Goal: Task Accomplishment & Management: Manage account settings

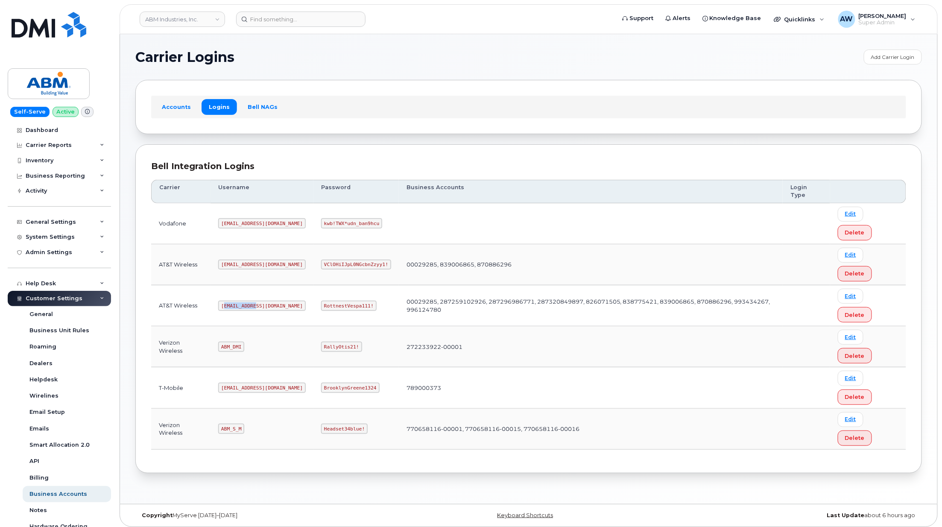
drag, startPoint x: 224, startPoint y: 310, endPoint x: 254, endPoint y: 310, distance: 29.5
click at [254, 310] on code "[EMAIL_ADDRESS][DOMAIN_NAME]" at bounding box center [262, 306] width 88 height 10
drag, startPoint x: 254, startPoint y: 310, endPoint x: 262, endPoint y: 308, distance: 8.6
click at [262, 308] on td "[EMAIL_ADDRESS][DOMAIN_NAME]" at bounding box center [262, 305] width 103 height 41
copy code "[EMAIL_ADDRESS][DOMAIN_NAME]"
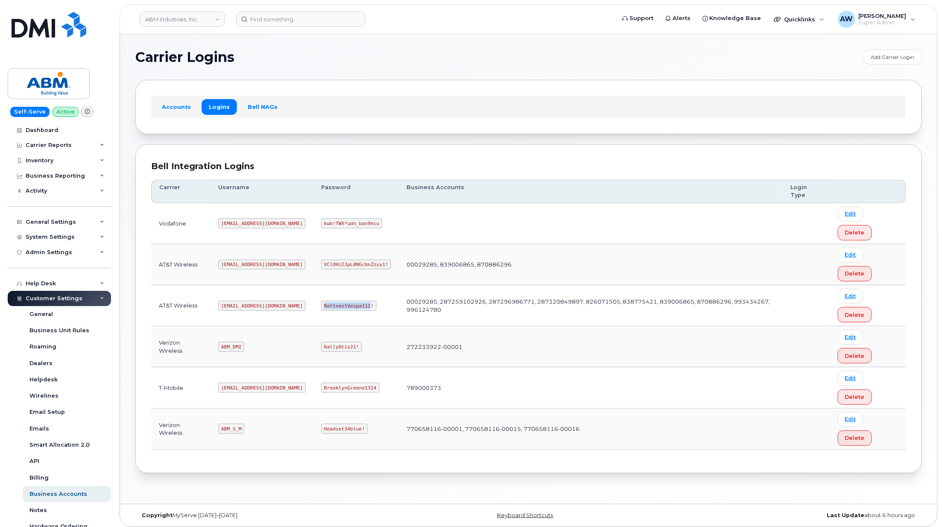
drag, startPoint x: 295, startPoint y: 307, endPoint x: 339, endPoint y: 308, distance: 43.1
click at [339, 308] on code "RottnestVespa111!" at bounding box center [349, 306] width 56 height 10
drag, startPoint x: 340, startPoint y: 308, endPoint x: 292, endPoint y: 310, distance: 47.9
click at [321, 310] on code "RottnestVespa111!" at bounding box center [349, 306] width 56 height 10
copy code "RottnestVespa111!"
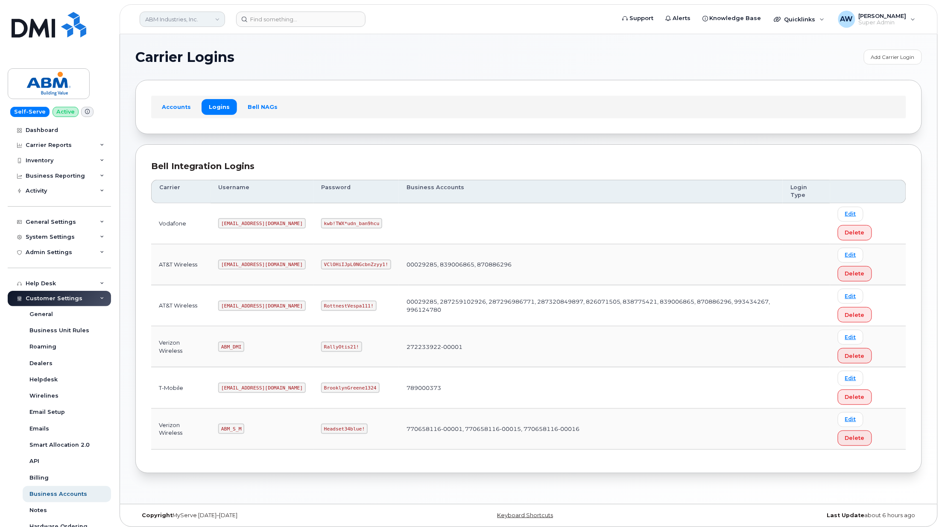
click at [165, 21] on link "ABM Industries, Inc." at bounding box center [182, 19] width 85 height 15
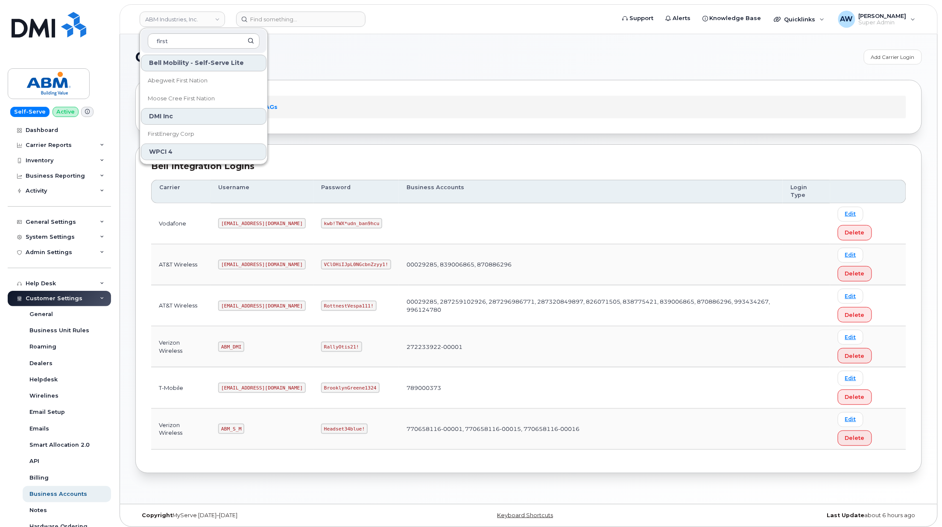
type input "first"
click at [405, 67] on section "Carrier Logins Add Carrier Login Accounts Logins Bell NAGs Bell Integration Log…" at bounding box center [528, 262] width 787 height 424
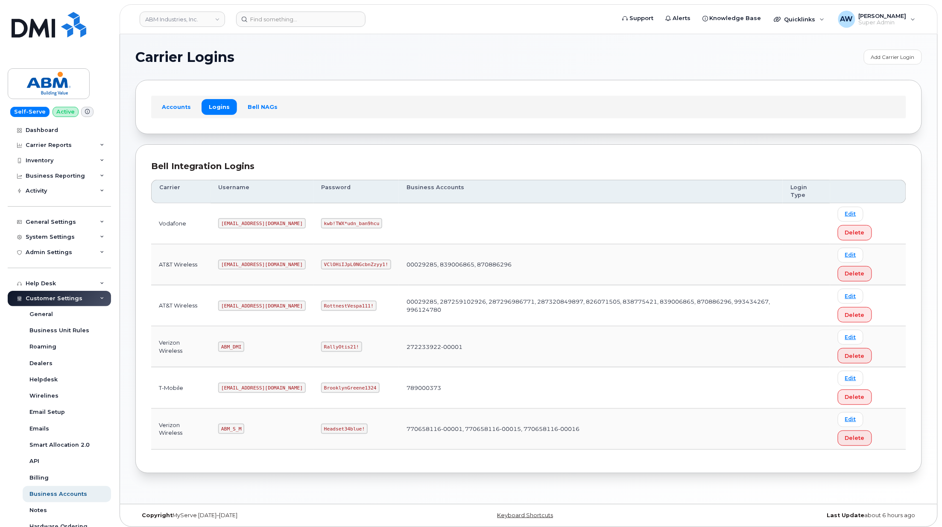
click at [154, 27] on header "ABM Industries, Inc. Support Alerts Knowledge Base Quicklinks Suspend / Cancel …" at bounding box center [529, 19] width 818 height 30
click at [156, 21] on link "ABM Industries, Inc." at bounding box center [182, 19] width 85 height 15
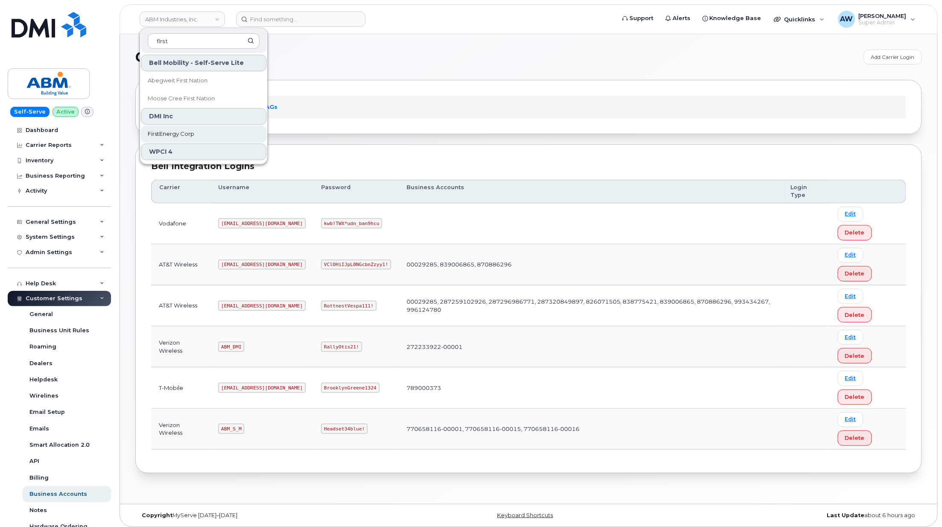
type input "first"
click at [185, 132] on span "FirstEnergy Corp" at bounding box center [171, 134] width 47 height 9
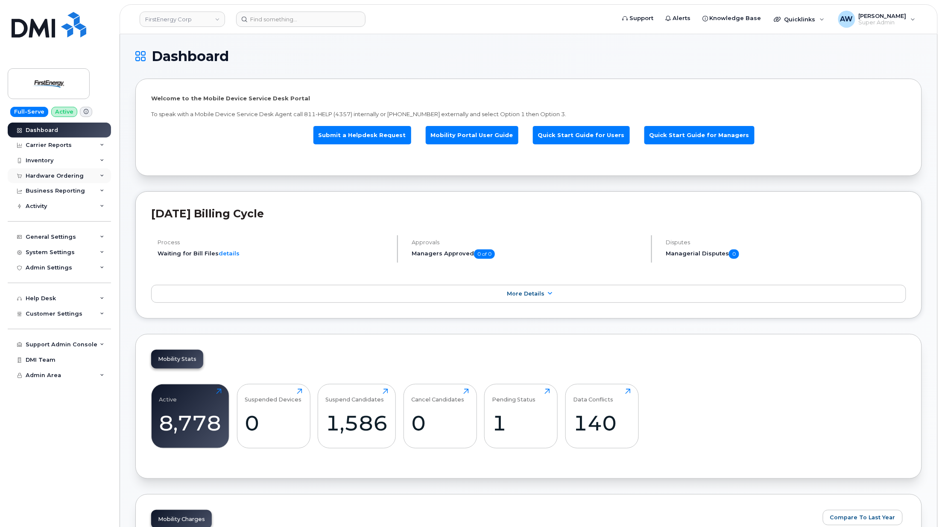
click at [83, 176] on div "Hardware Ordering" at bounding box center [59, 175] width 103 height 15
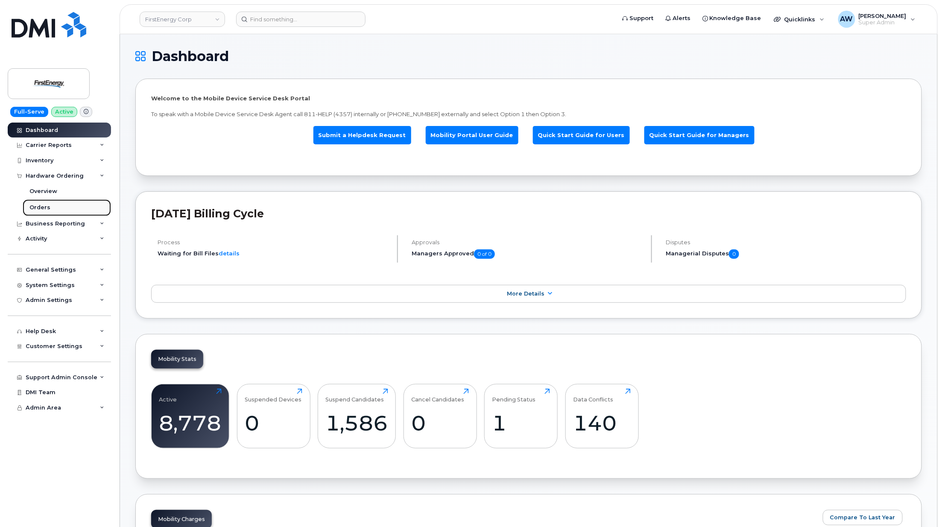
click at [61, 204] on link "Orders" at bounding box center [67, 207] width 88 height 16
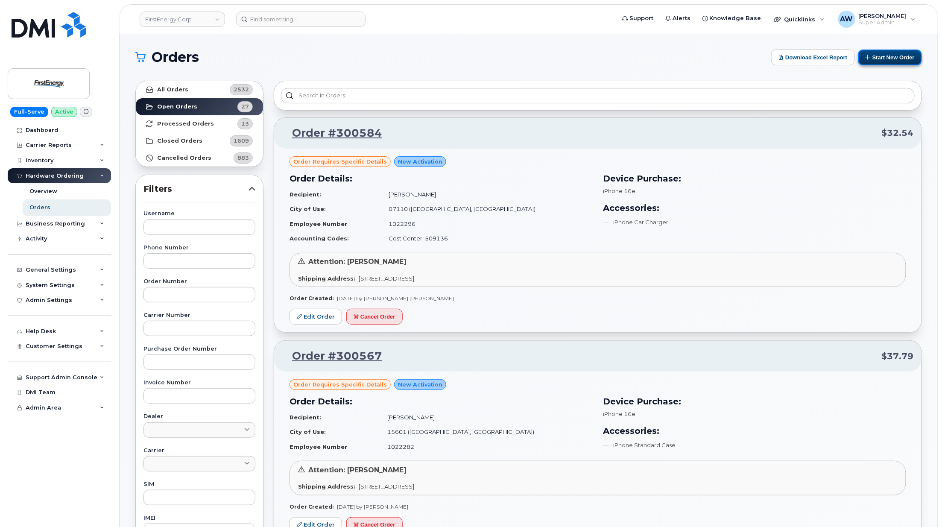
click at [874, 57] on button "Start New Order" at bounding box center [890, 58] width 64 height 16
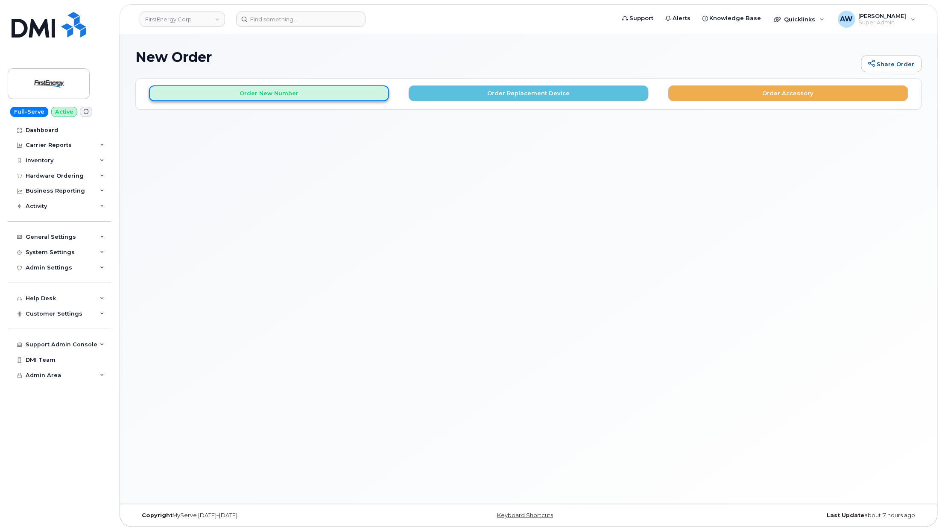
click at [325, 94] on button "Order New Number" at bounding box center [269, 93] width 240 height 16
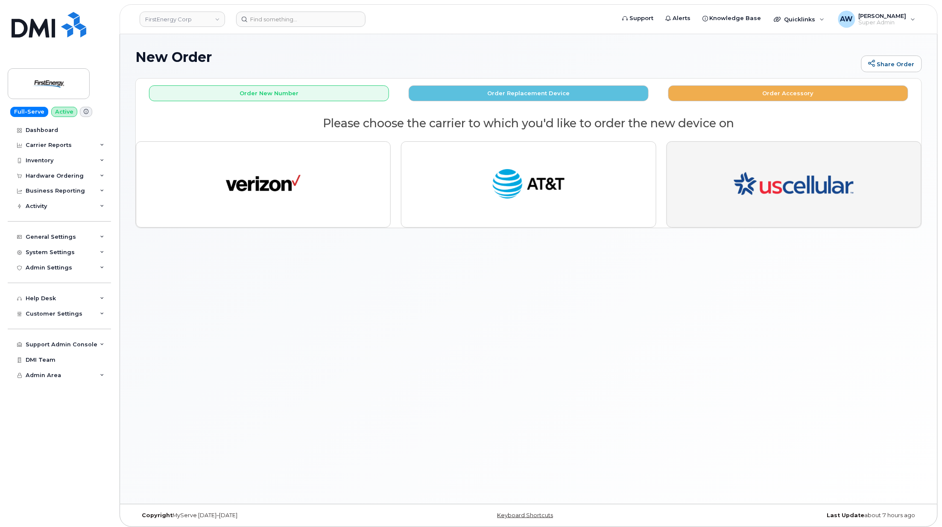
click at [713, 185] on button "button" at bounding box center [794, 184] width 255 height 86
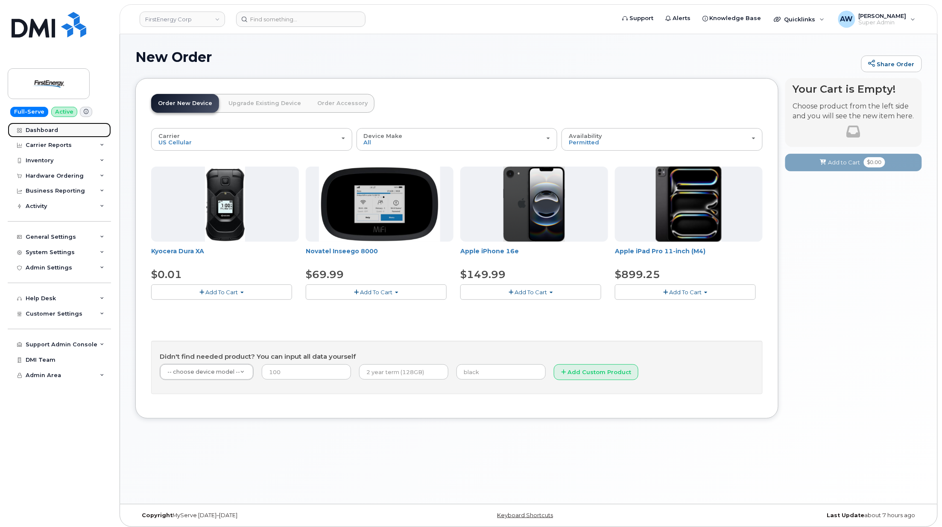
click at [37, 130] on div "Dashboard" at bounding box center [42, 130] width 32 height 7
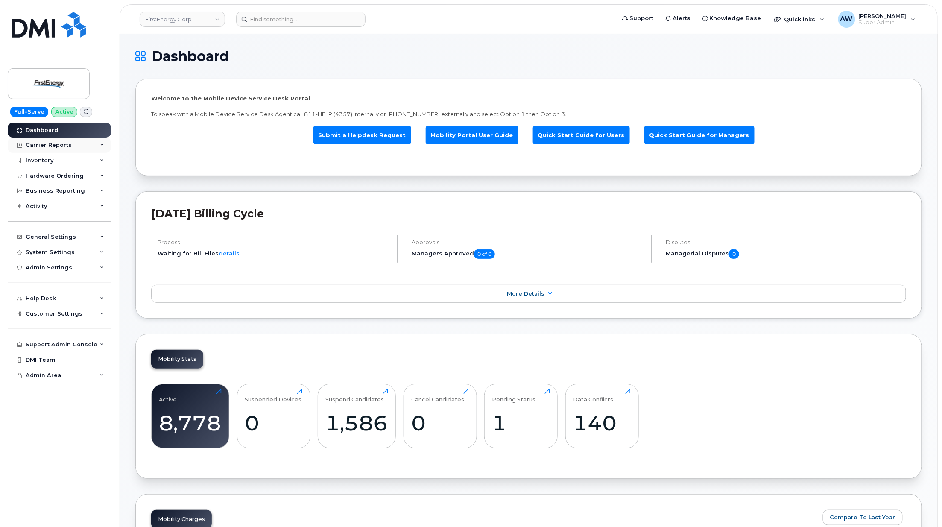
click at [60, 147] on div "Carrier Reports" at bounding box center [49, 145] width 46 height 7
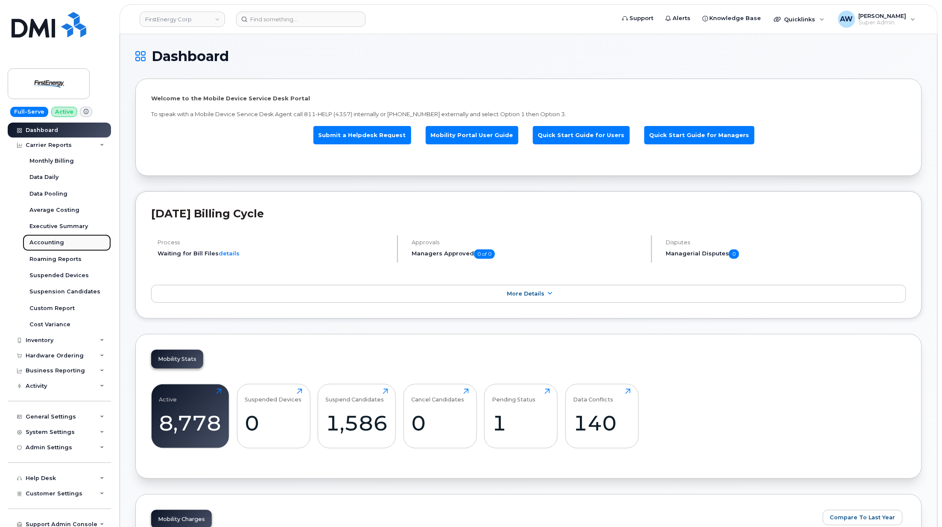
click at [72, 237] on link "Accounting" at bounding box center [67, 242] width 88 height 16
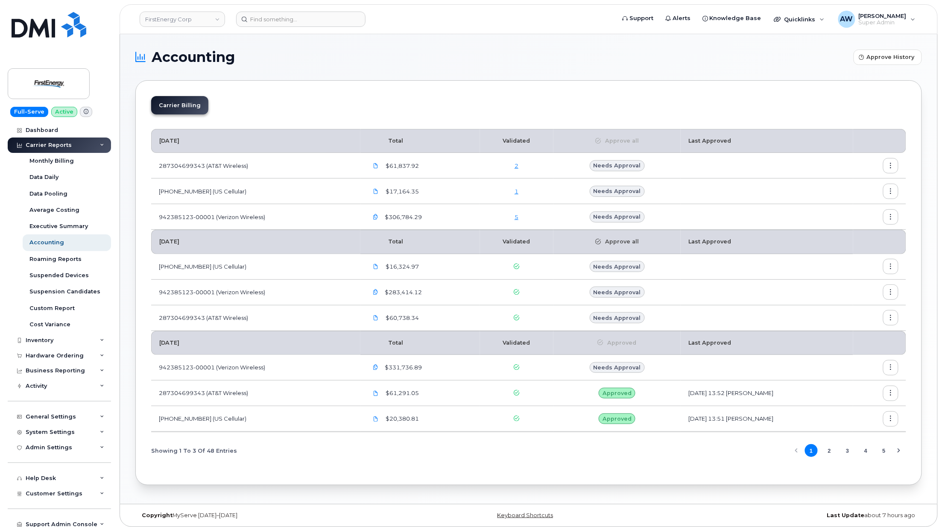
click at [515, 165] on link "2" at bounding box center [517, 165] width 4 height 7
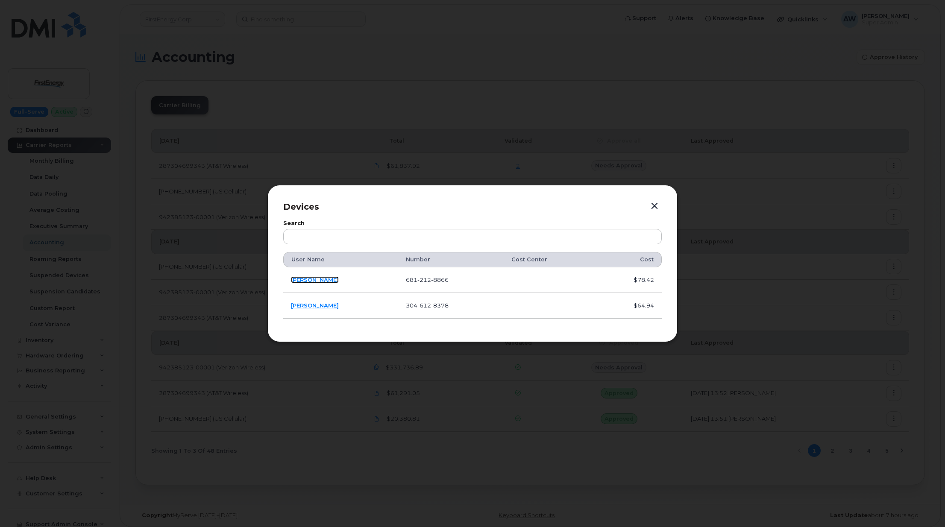
click at [311, 278] on link "[PERSON_NAME]" at bounding box center [315, 279] width 48 height 7
click at [306, 305] on link "Terry L Kirk" at bounding box center [315, 305] width 48 height 7
click at [654, 204] on button "button" at bounding box center [654, 206] width 13 height 12
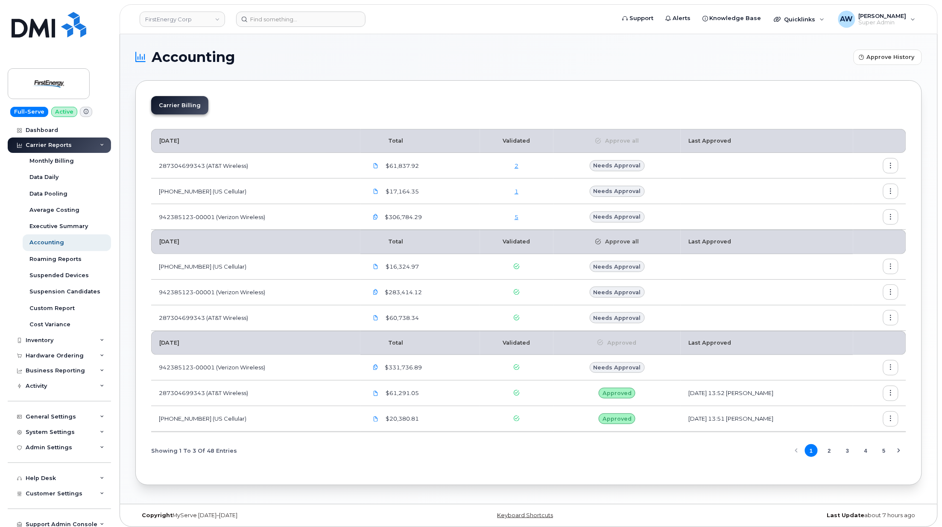
click at [515, 192] on link "1" at bounding box center [517, 191] width 4 height 7
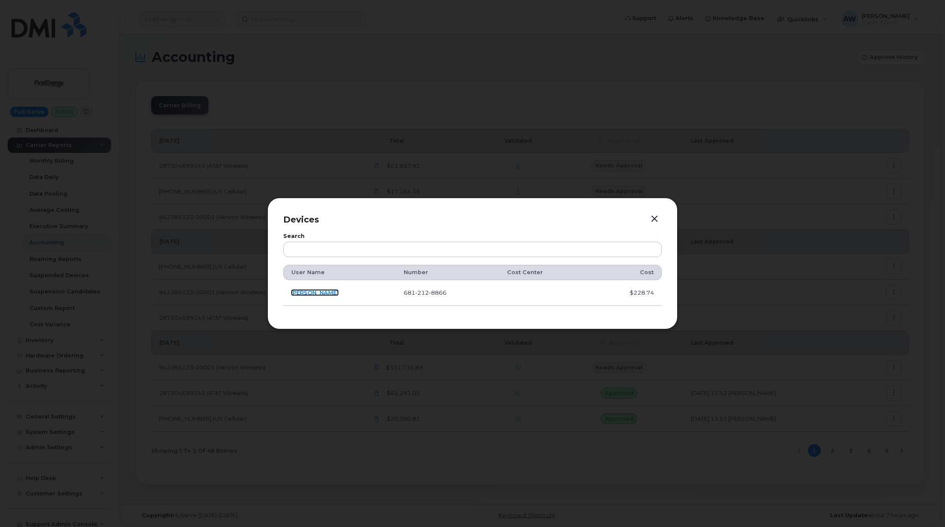
click at [302, 293] on link "[PERSON_NAME]" at bounding box center [315, 292] width 48 height 7
click at [653, 219] on button "button" at bounding box center [654, 219] width 13 height 12
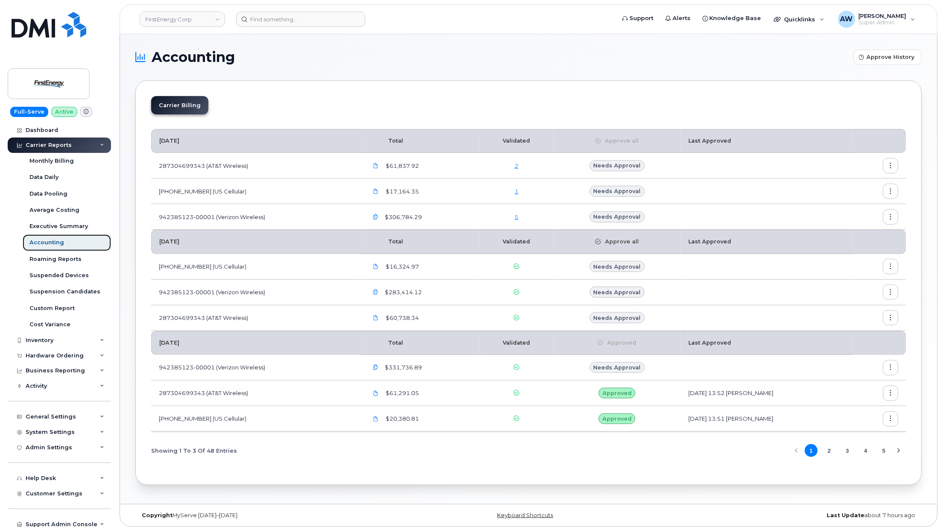
click at [53, 242] on div "Accounting" at bounding box center [46, 243] width 35 height 8
click at [55, 132] on div "Dashboard" at bounding box center [42, 130] width 32 height 7
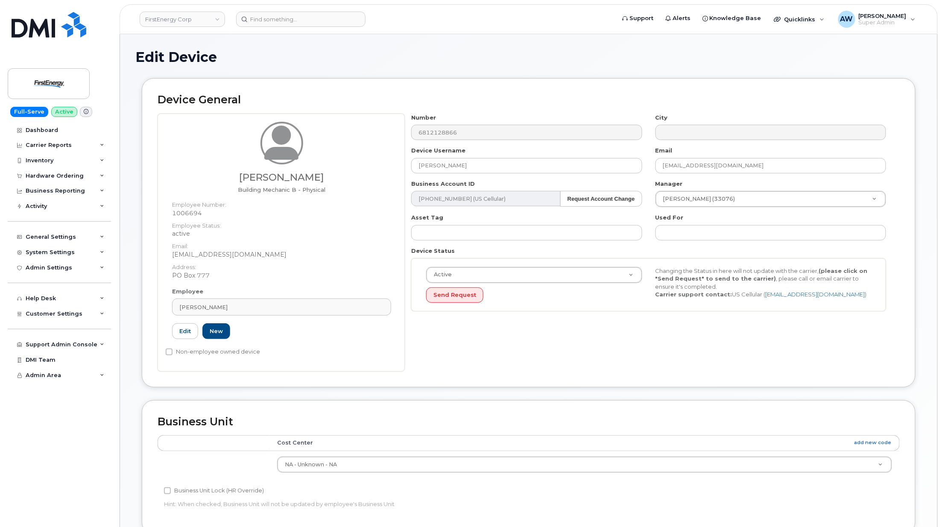
click at [374, 142] on div "Patrick Sconish Building Mechanic B - Physical Employee Number: 1006694 Employe…" at bounding box center [529, 243] width 742 height 258
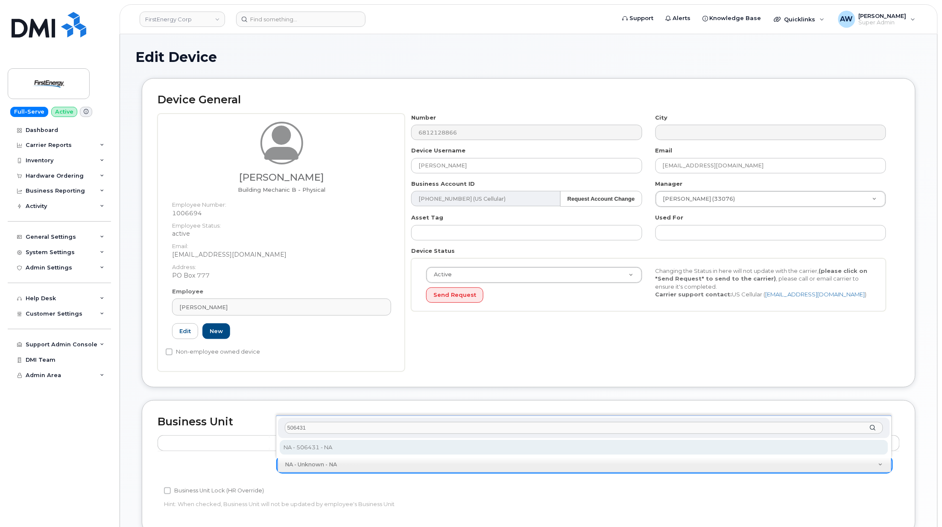
type input "506431"
type input "29510698"
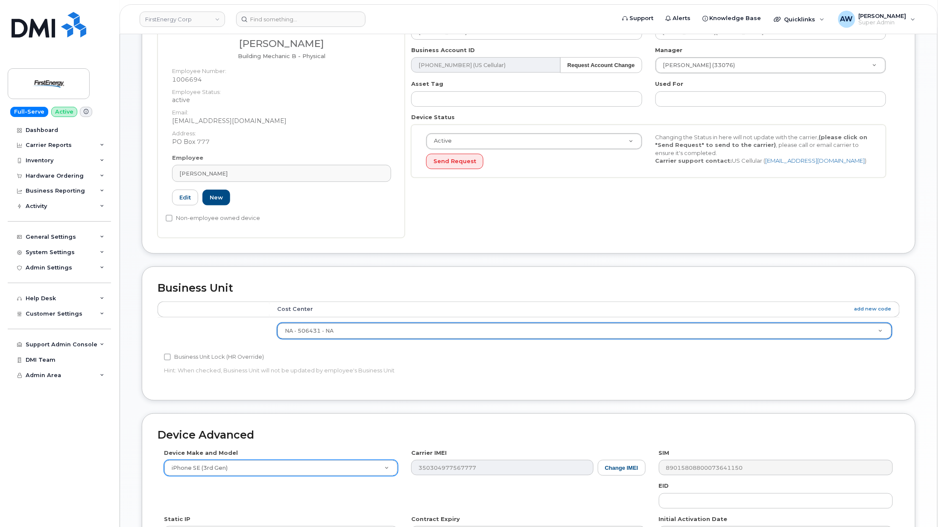
scroll to position [277, 0]
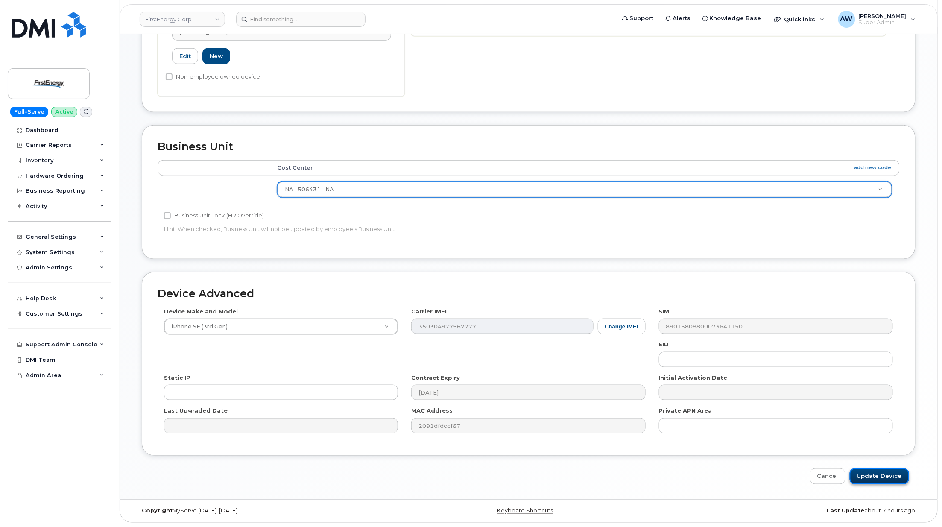
click at [898, 476] on input "Update Device" at bounding box center [879, 476] width 59 height 16
type input "Saving..."
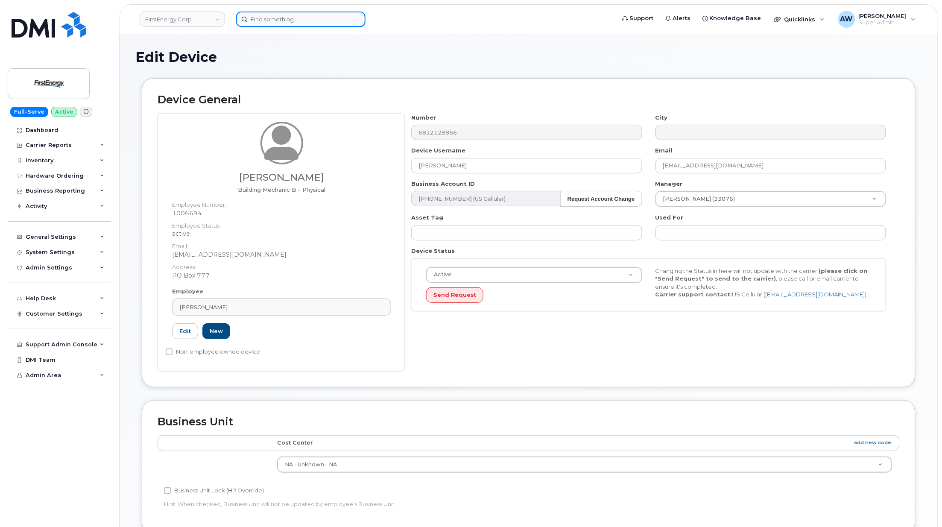
click at [260, 18] on input at bounding box center [300, 19] width 129 height 15
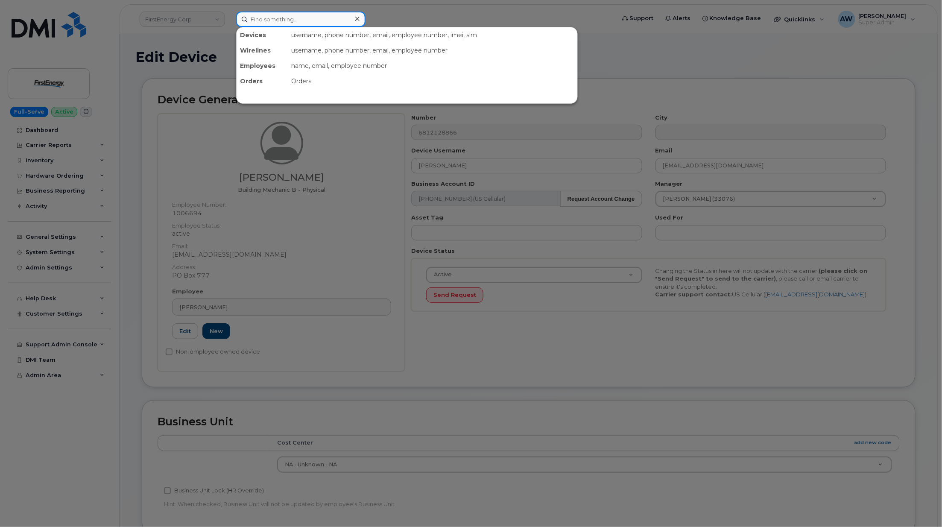
paste input "6812128866"
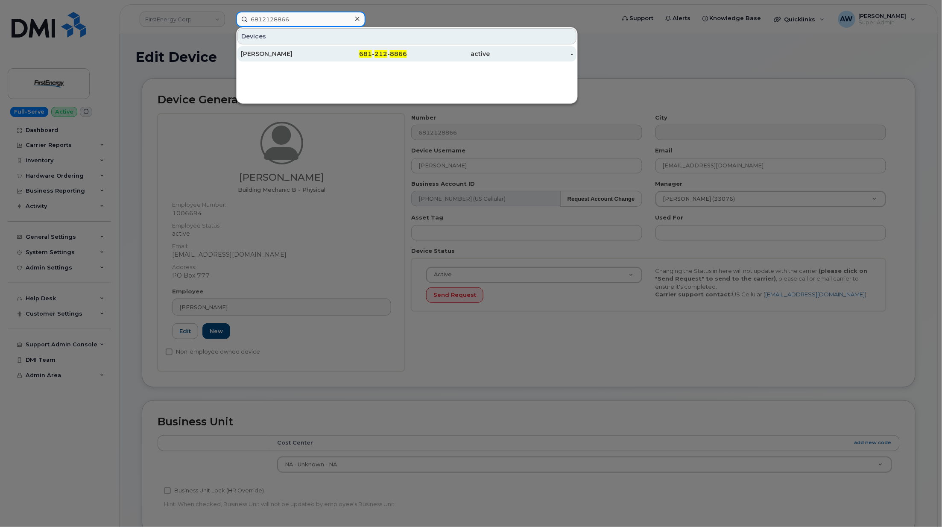
type input "6812128866"
click at [262, 60] on div "[PERSON_NAME]" at bounding box center [282, 53] width 83 height 15
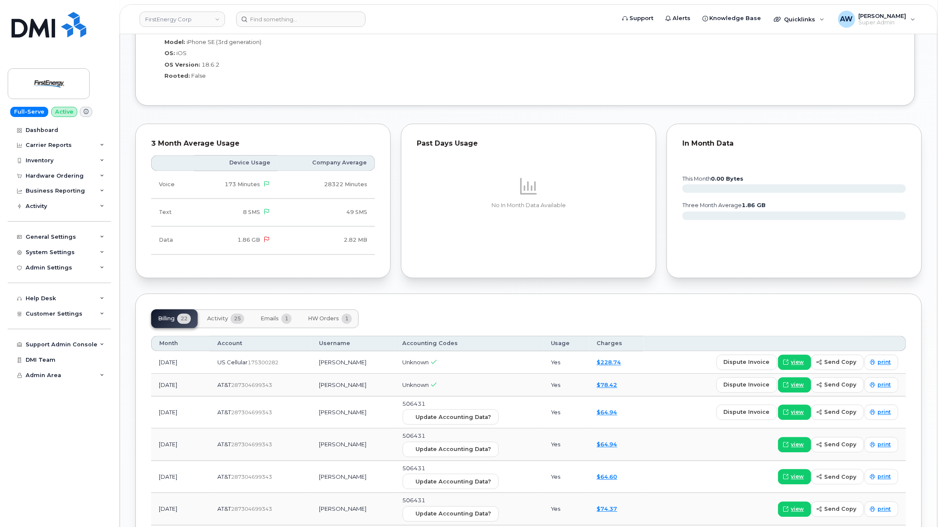
scroll to position [695, 0]
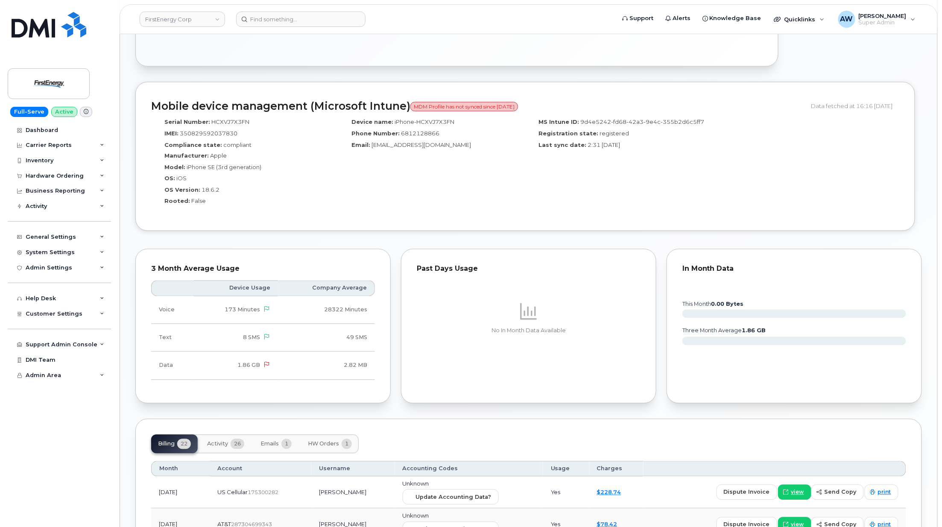
scroll to position [740, 0]
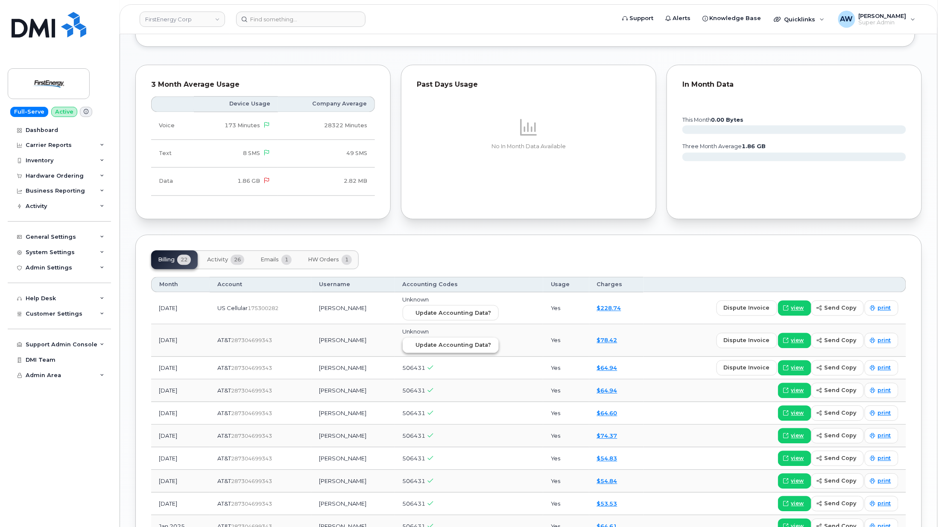
click at [462, 347] on span "Update Accounting Data?" at bounding box center [454, 345] width 76 height 8
click at [467, 310] on button "Update Accounting Data?" at bounding box center [451, 312] width 96 height 15
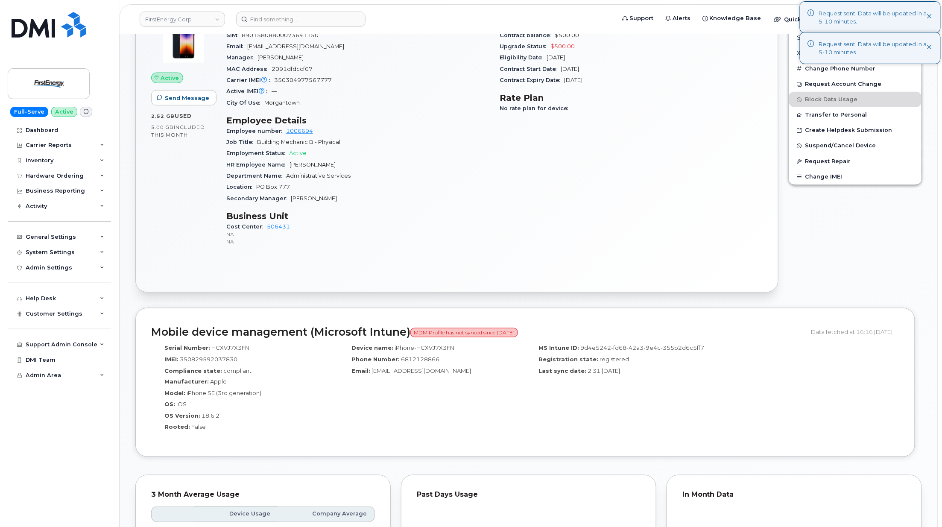
scroll to position [0, 0]
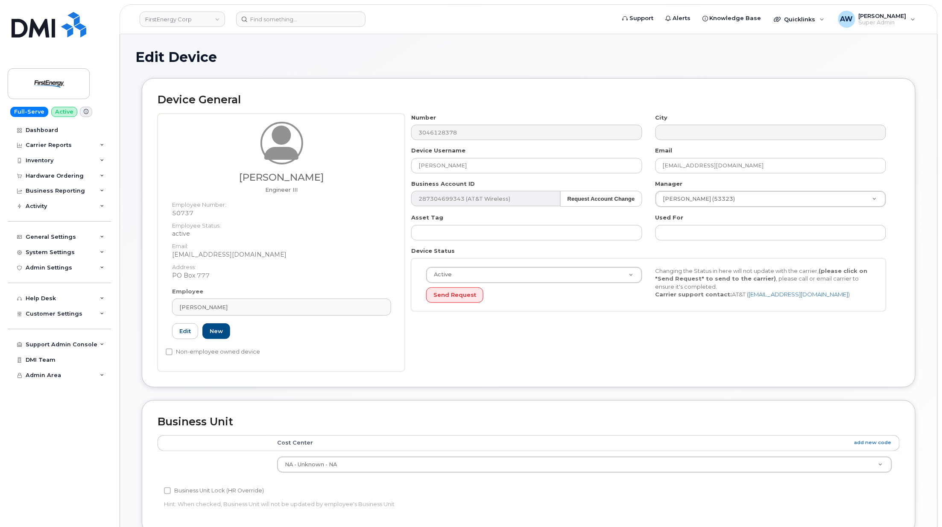
click at [356, 140] on div "[PERSON_NAME] Engineer III Employee Number: 50737 Employee Status: active Email…" at bounding box center [529, 243] width 742 height 258
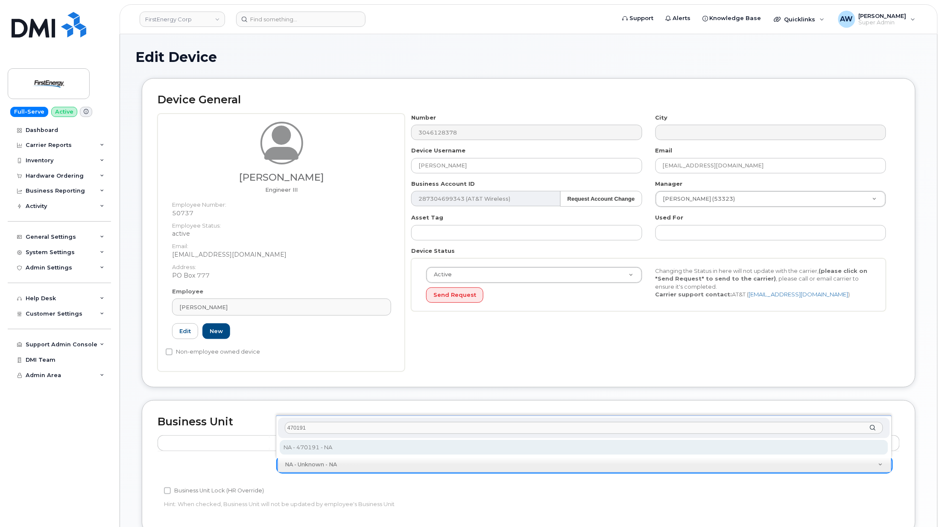
type input "470191"
type input "29510325"
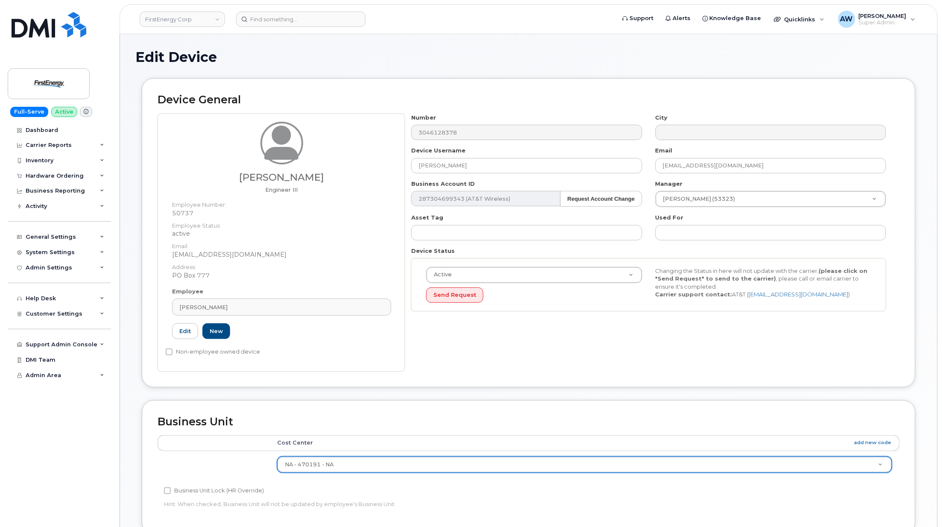
scroll to position [277, 0]
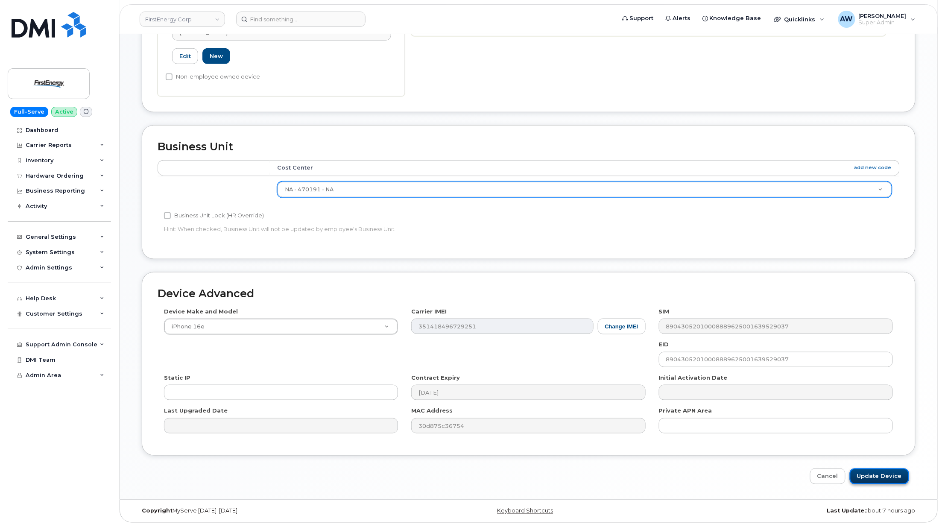
click at [897, 475] on input "Update Device" at bounding box center [879, 476] width 59 height 16
type input "Saving..."
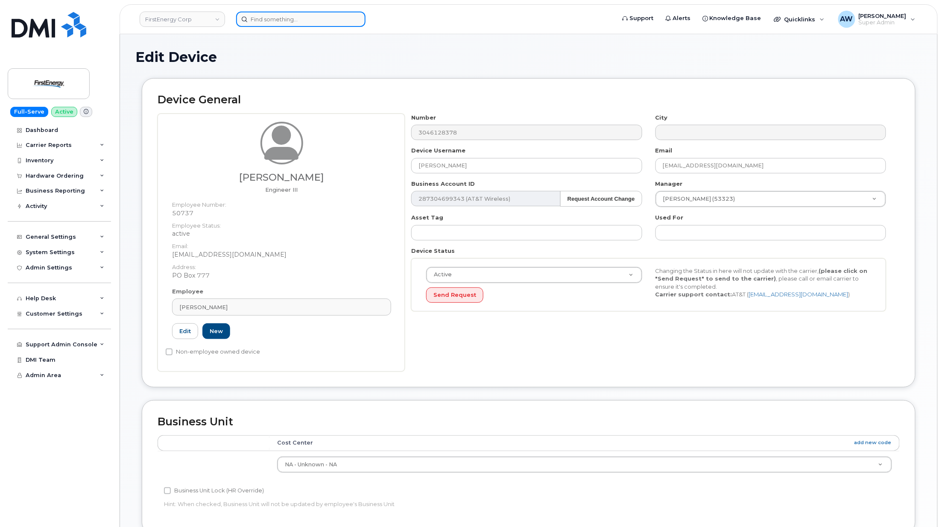
click at [261, 22] on input at bounding box center [300, 19] width 129 height 15
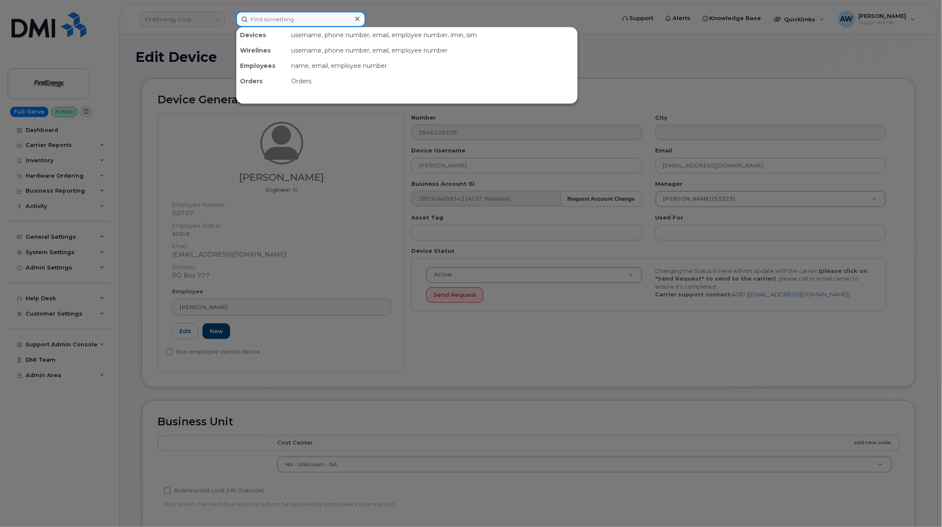
paste input "3046128378"
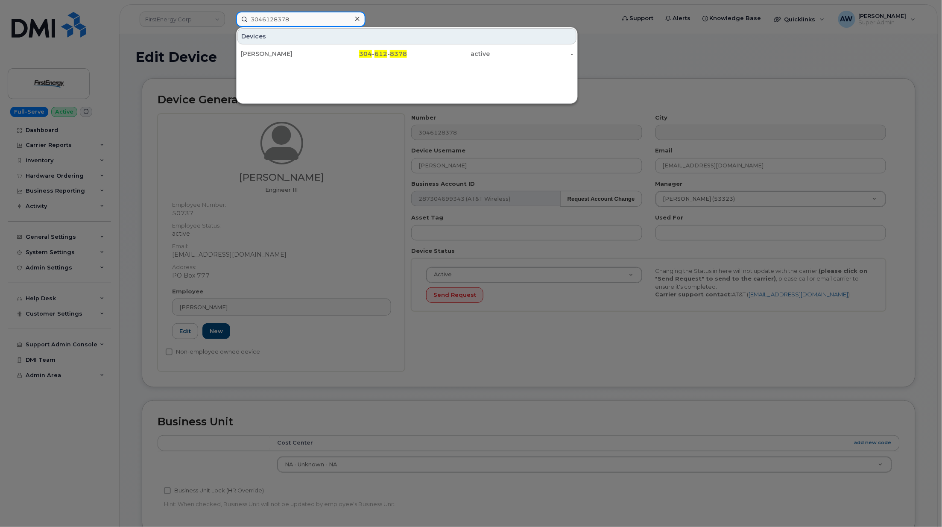
type input "3046128378"
click at [296, 59] on div "[PERSON_NAME]" at bounding box center [282, 53] width 83 height 15
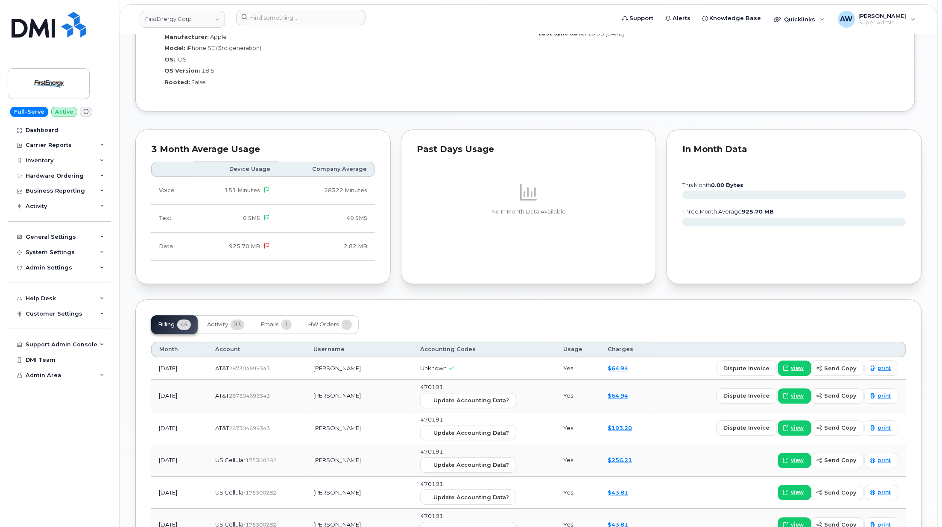
scroll to position [733, 0]
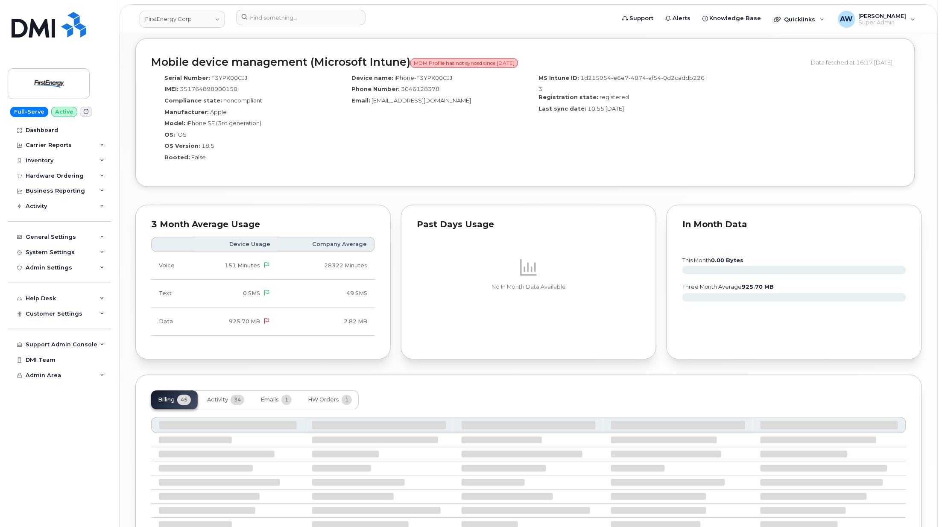
scroll to position [713, 0]
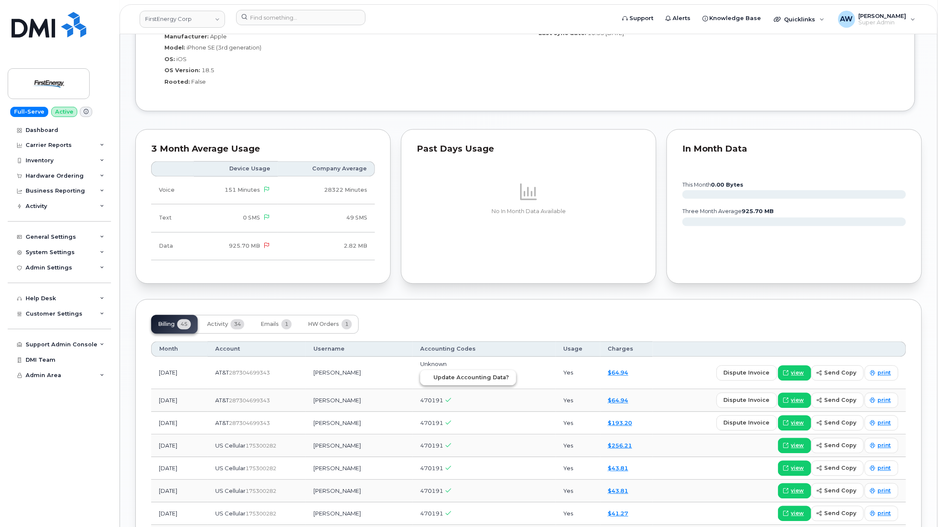
click at [485, 381] on span "Update Accounting Data?" at bounding box center [471, 377] width 76 height 8
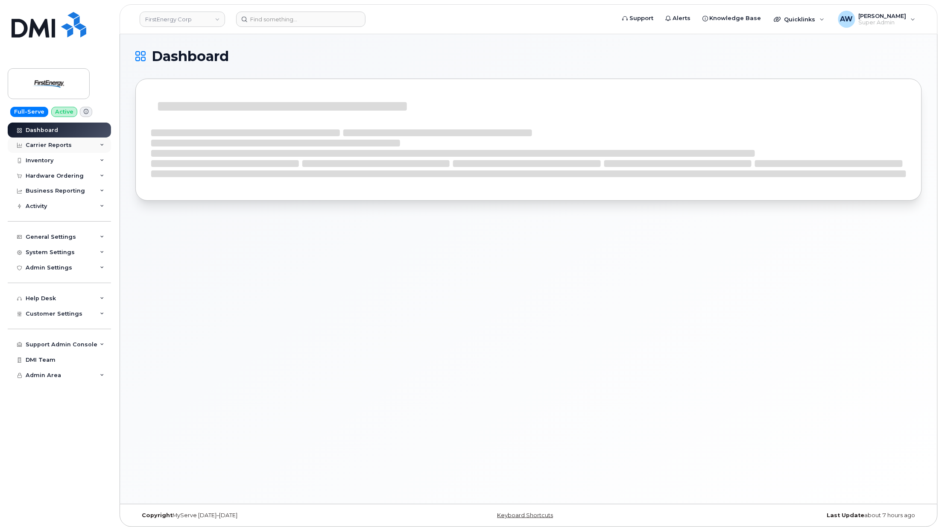
click at [55, 144] on div "Carrier Reports" at bounding box center [49, 145] width 46 height 7
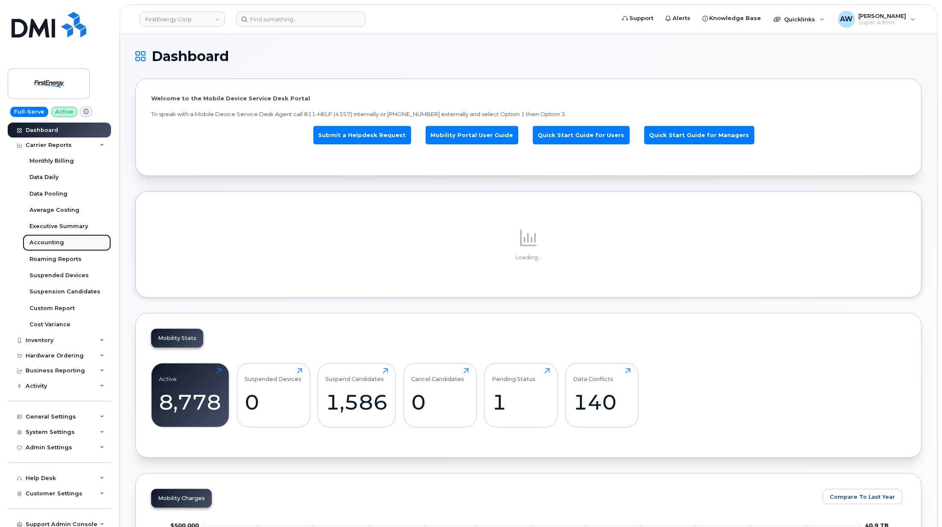
click at [60, 245] on div "Accounting" at bounding box center [46, 243] width 35 height 8
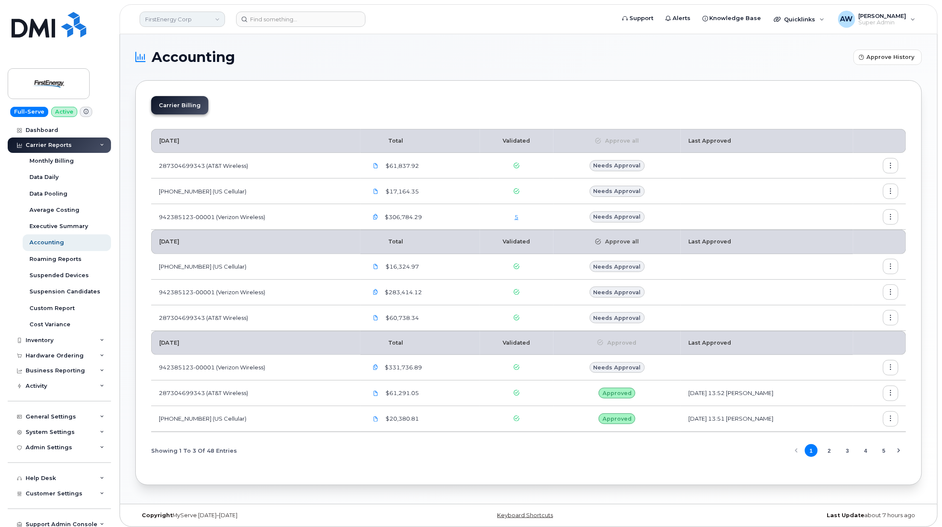
click at [175, 18] on link "FirstEnergy Corp" at bounding box center [182, 19] width 85 height 15
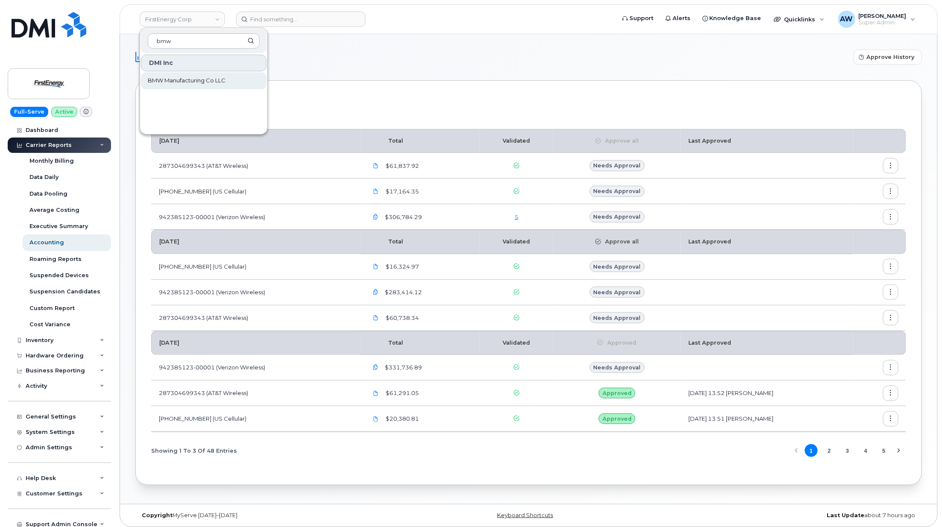
type input "bmw"
click at [178, 75] on link "BMW Manufacturing Co LLC" at bounding box center [204, 80] width 126 height 17
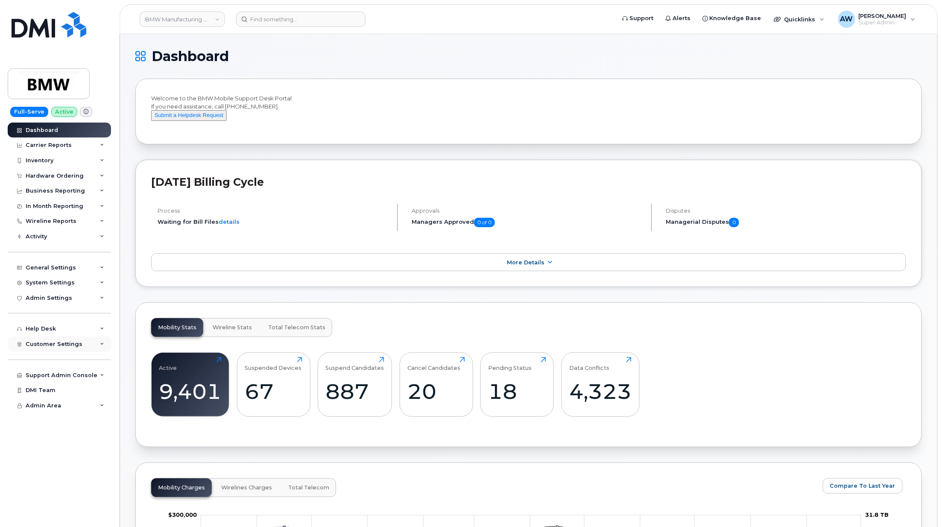
click at [79, 350] on div "Customer Settings" at bounding box center [59, 343] width 103 height 15
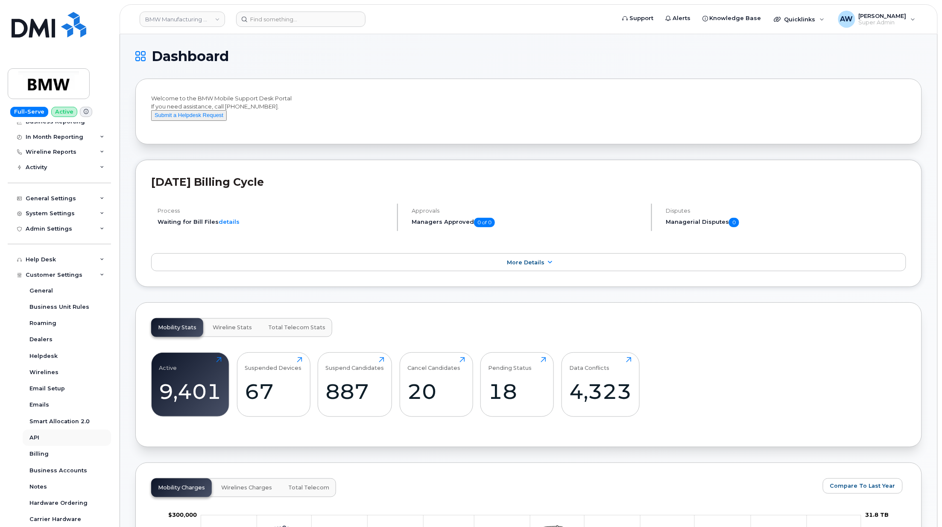
scroll to position [130, 0]
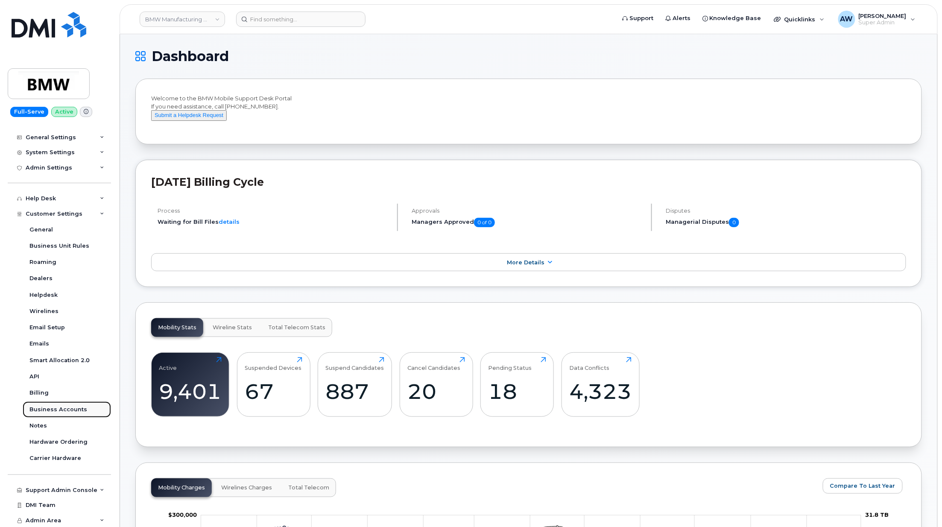
click at [72, 406] on div "Business Accounts" at bounding box center [58, 410] width 58 height 8
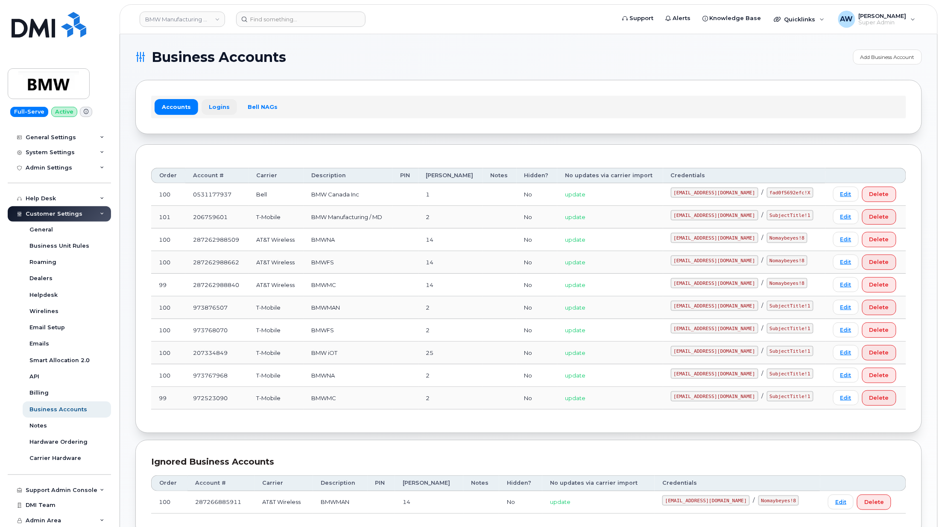
click at [211, 101] on link "Logins" at bounding box center [219, 106] width 35 height 15
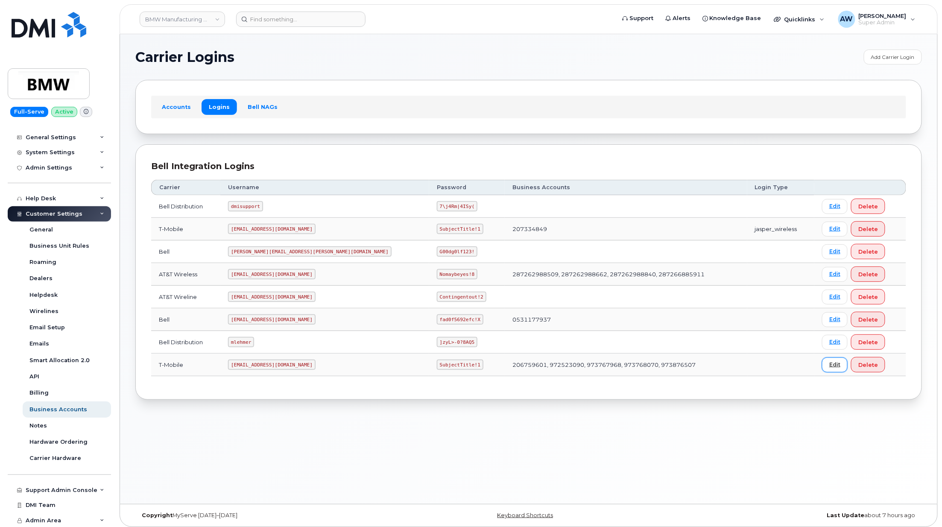
click at [822, 366] on link "Edit" at bounding box center [835, 364] width 26 height 15
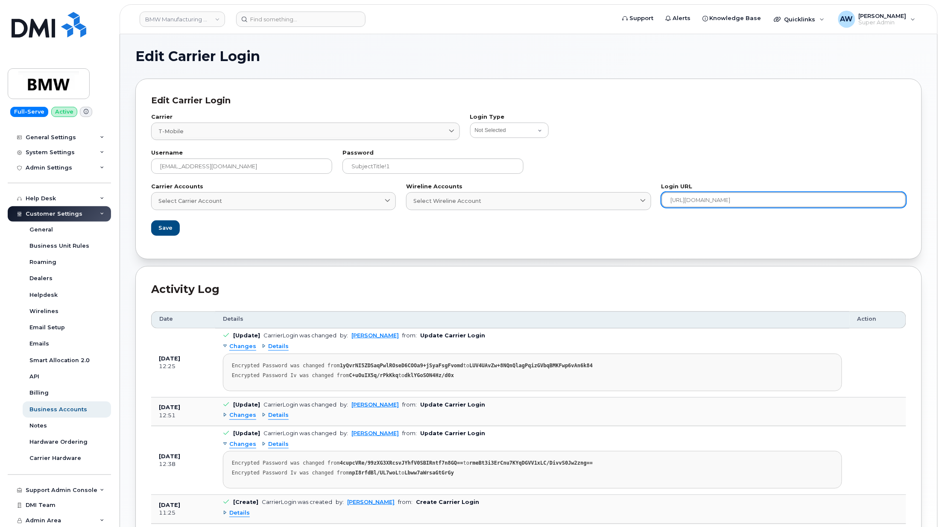
click at [780, 202] on input "[URL][DOMAIN_NAME]" at bounding box center [783, 199] width 245 height 15
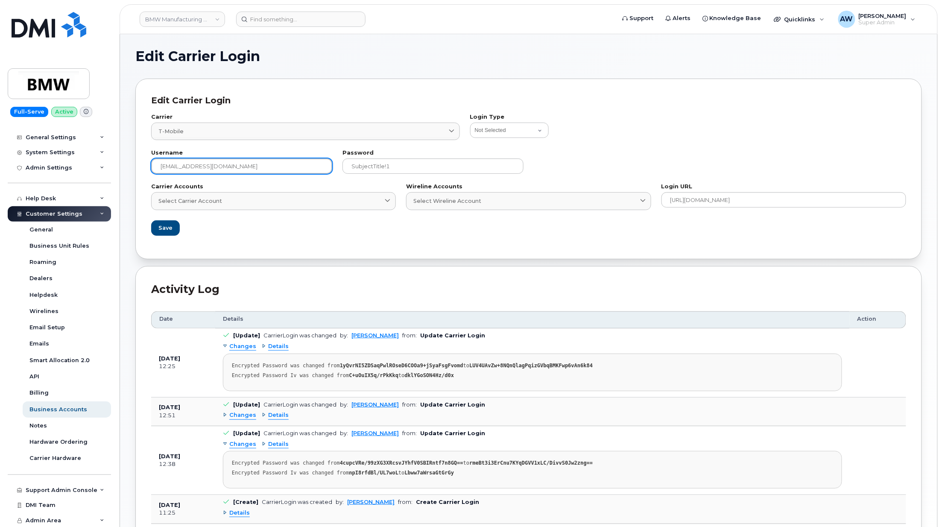
click at [239, 167] on input "[EMAIL_ADDRESS][DOMAIN_NAME]" at bounding box center [241, 165] width 181 height 15
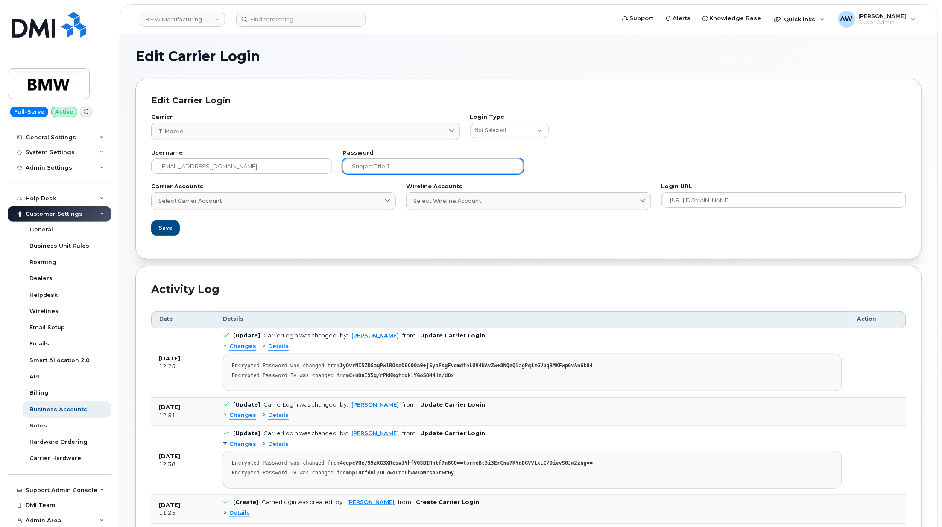
click at [408, 171] on input "SubjectTitle!1" at bounding box center [432, 165] width 181 height 15
